Goal: Obtain resource: Download file/media

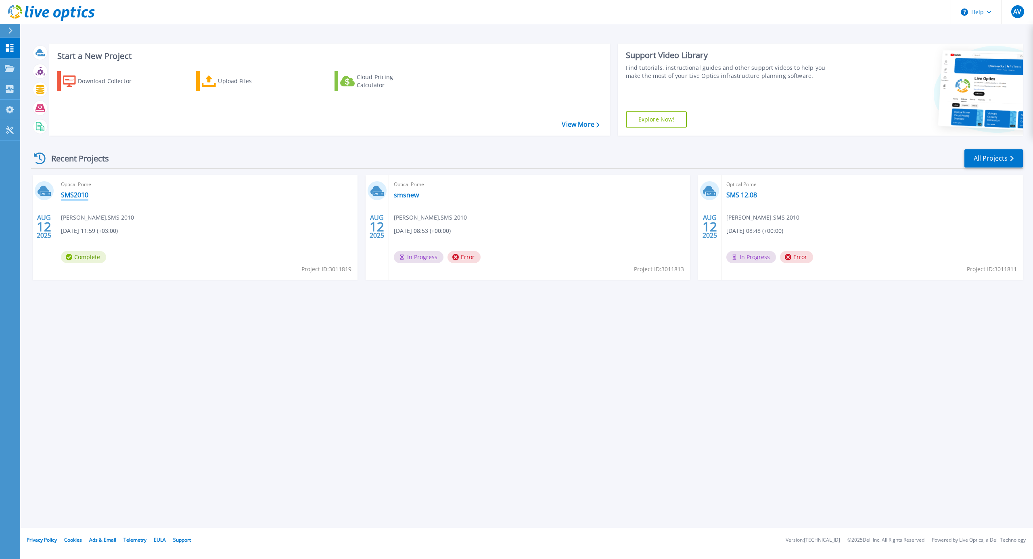
click at [70, 194] on link "SMS2010" at bounding box center [74, 195] width 27 height 8
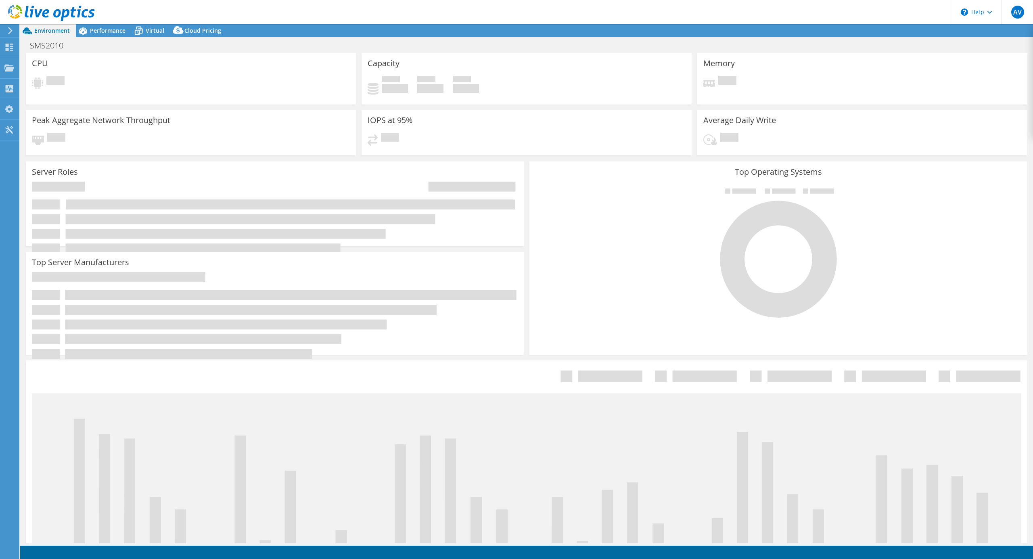
select select "USD"
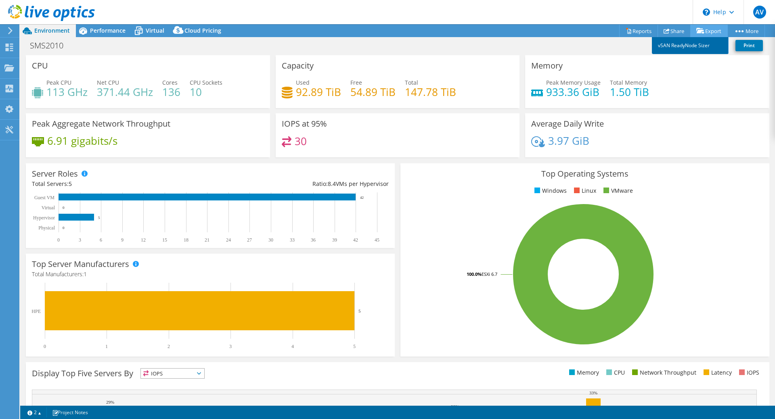
click at [688, 48] on link "vSAN ReadyNode Sizer" at bounding box center [690, 45] width 77 height 17
click at [638, 34] on link "Reports" at bounding box center [638, 31] width 39 height 13
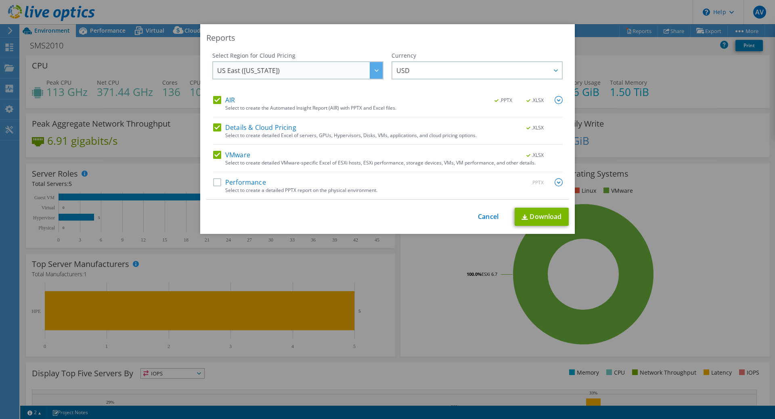
click at [338, 71] on span "US East (Virginia)" at bounding box center [299, 70] width 165 height 17
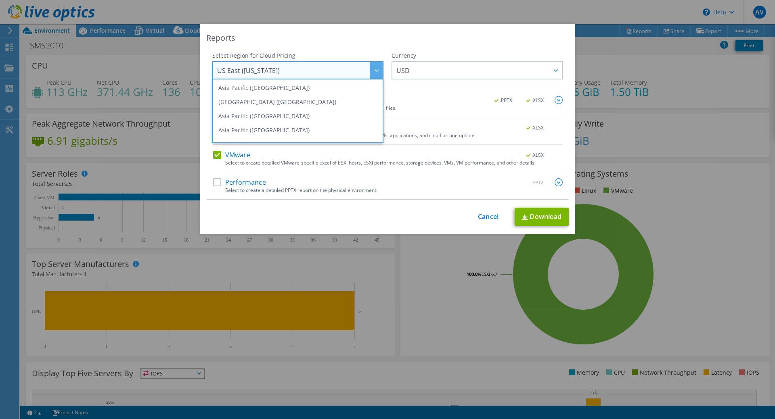
click at [338, 71] on span "US East (Virginia)" at bounding box center [299, 70] width 165 height 17
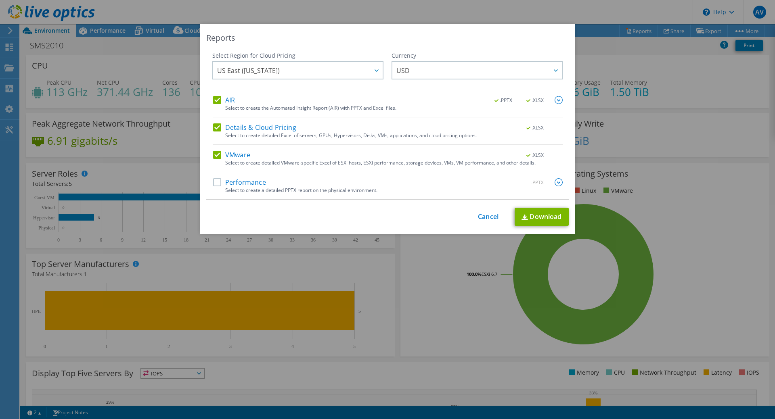
click at [220, 128] on label "Details & Cloud Pricing" at bounding box center [254, 128] width 83 height 8
click at [0, 0] on input "Details & Cloud Pricing" at bounding box center [0, 0] width 0 height 0
click at [213, 103] on label "AIR" at bounding box center [224, 100] width 22 height 8
click at [0, 0] on input "AIR" at bounding box center [0, 0] width 0 height 0
click at [213, 189] on div "Performance .PPTX Select to create a detailed PPTX report on the physical envir…" at bounding box center [388, 188] width 350 height 21
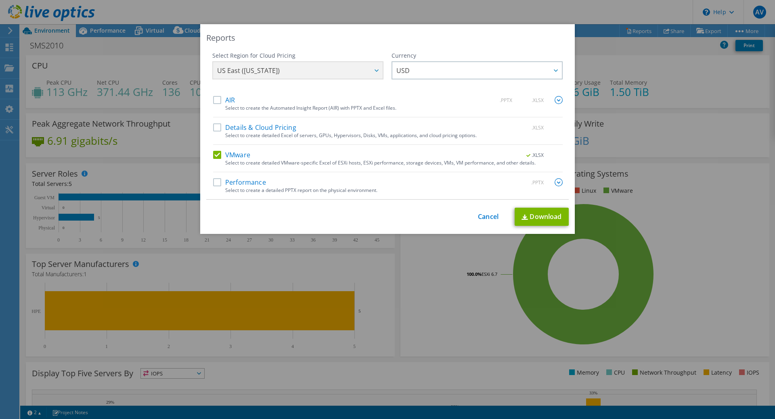
click at [213, 182] on label "Performance" at bounding box center [239, 182] width 53 height 8
click at [0, 0] on input "Performance" at bounding box center [0, 0] width 0 height 0
click at [528, 222] on link "Download" at bounding box center [542, 217] width 54 height 18
click at [580, 143] on div "Reports Select Region for Cloud Pricing Asia Pacific (Hong Kong) Asia Pacific (…" at bounding box center [387, 209] width 775 height 371
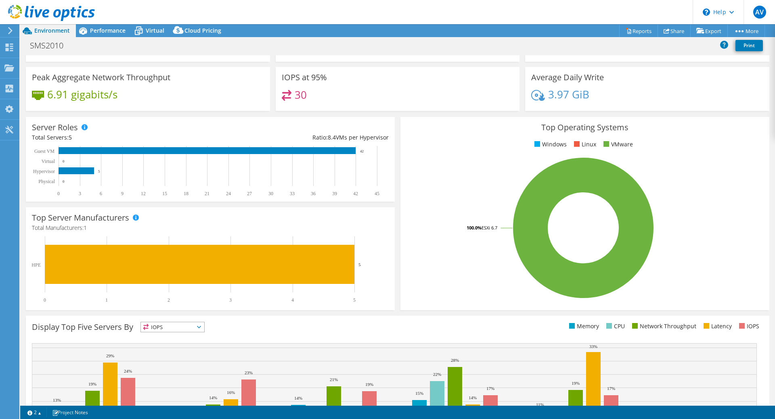
scroll to position [119, 0]
